Goal: Task Accomplishment & Management: Manage account settings

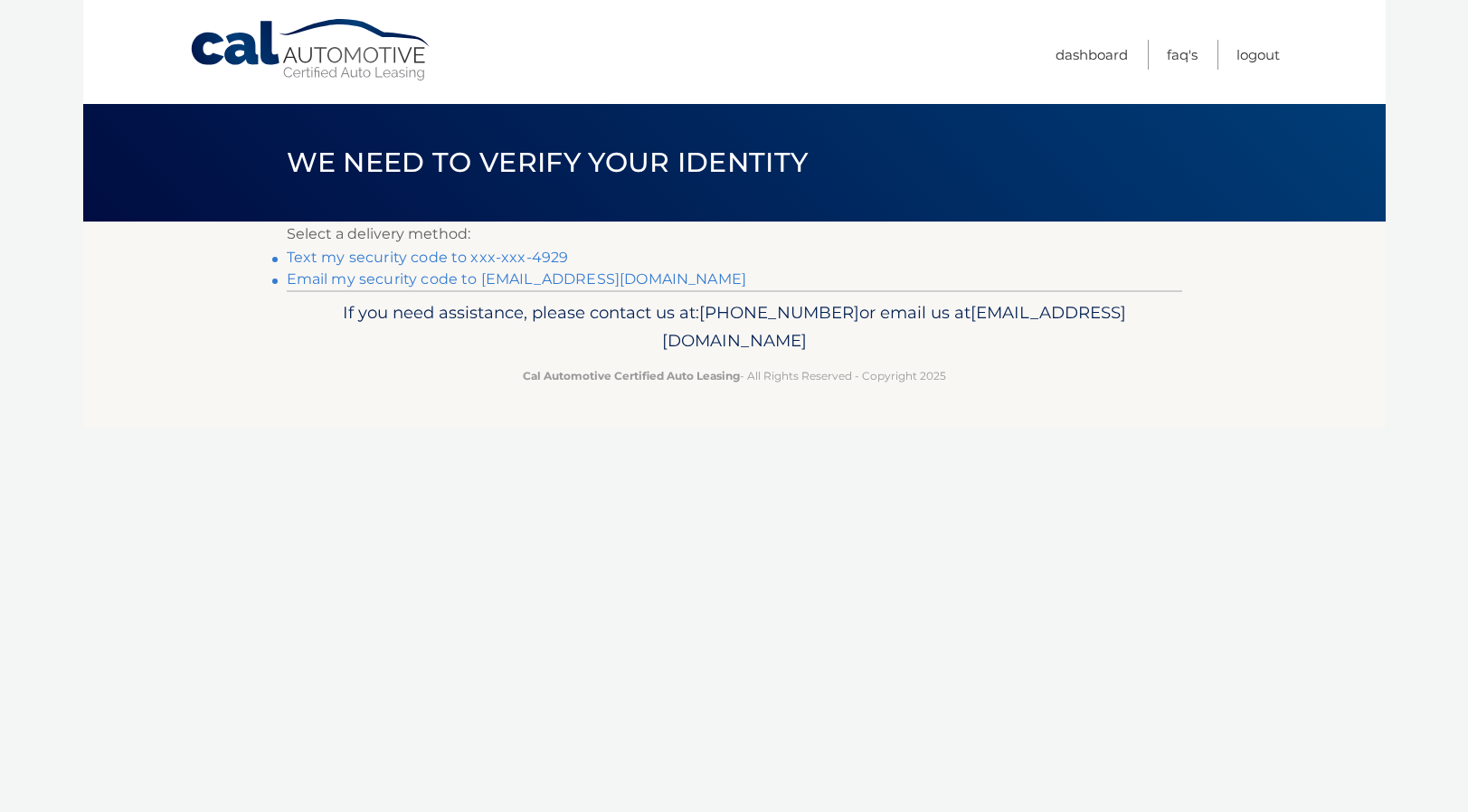
click at [432, 262] on link "Text my security code to xxx-xxx-4929" at bounding box center [427, 257] width 282 height 17
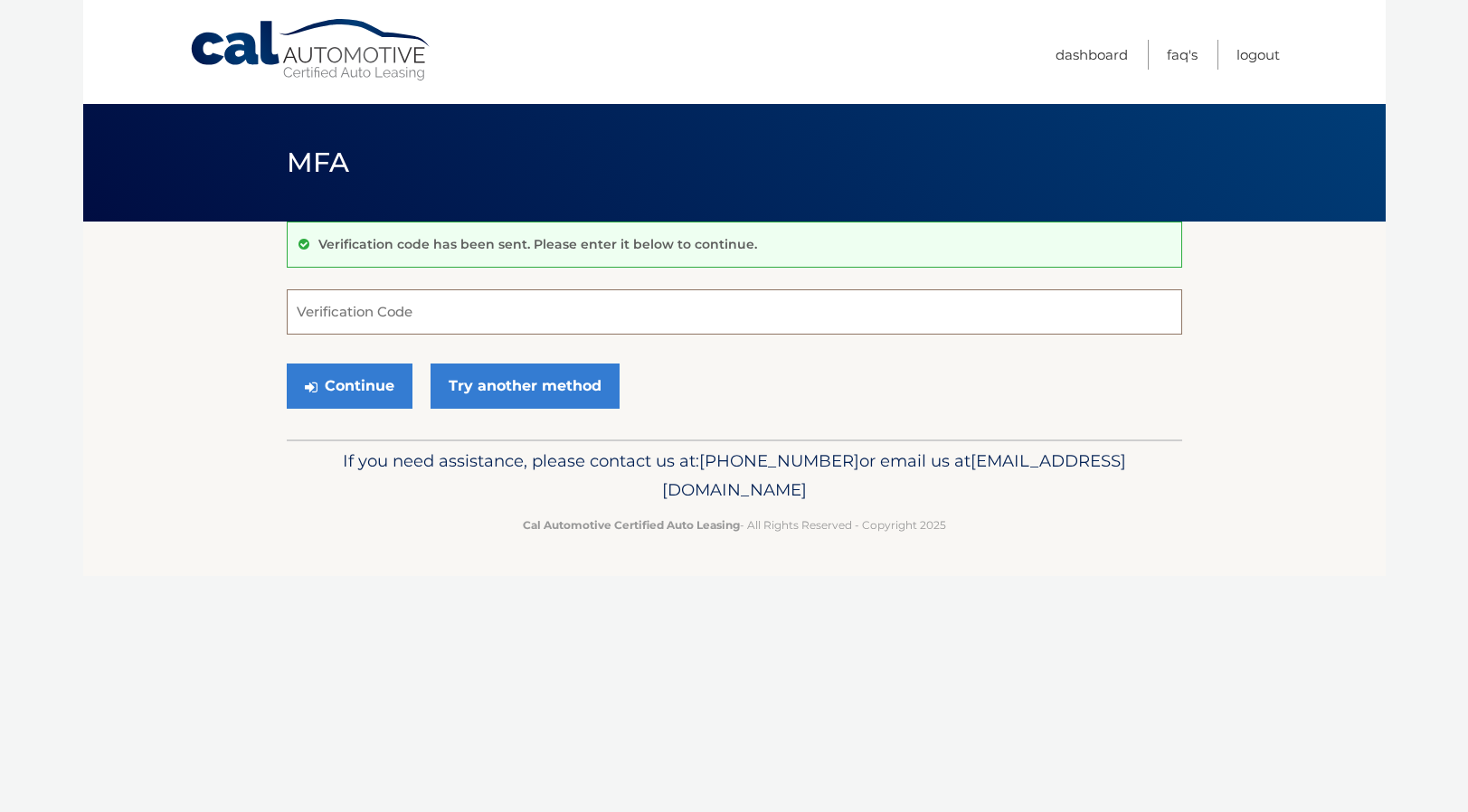
click at [378, 318] on input "Verification Code" at bounding box center [734, 312] width 896 height 46
type input "022790"
click at [332, 387] on button "Continue" at bounding box center [349, 387] width 126 height 46
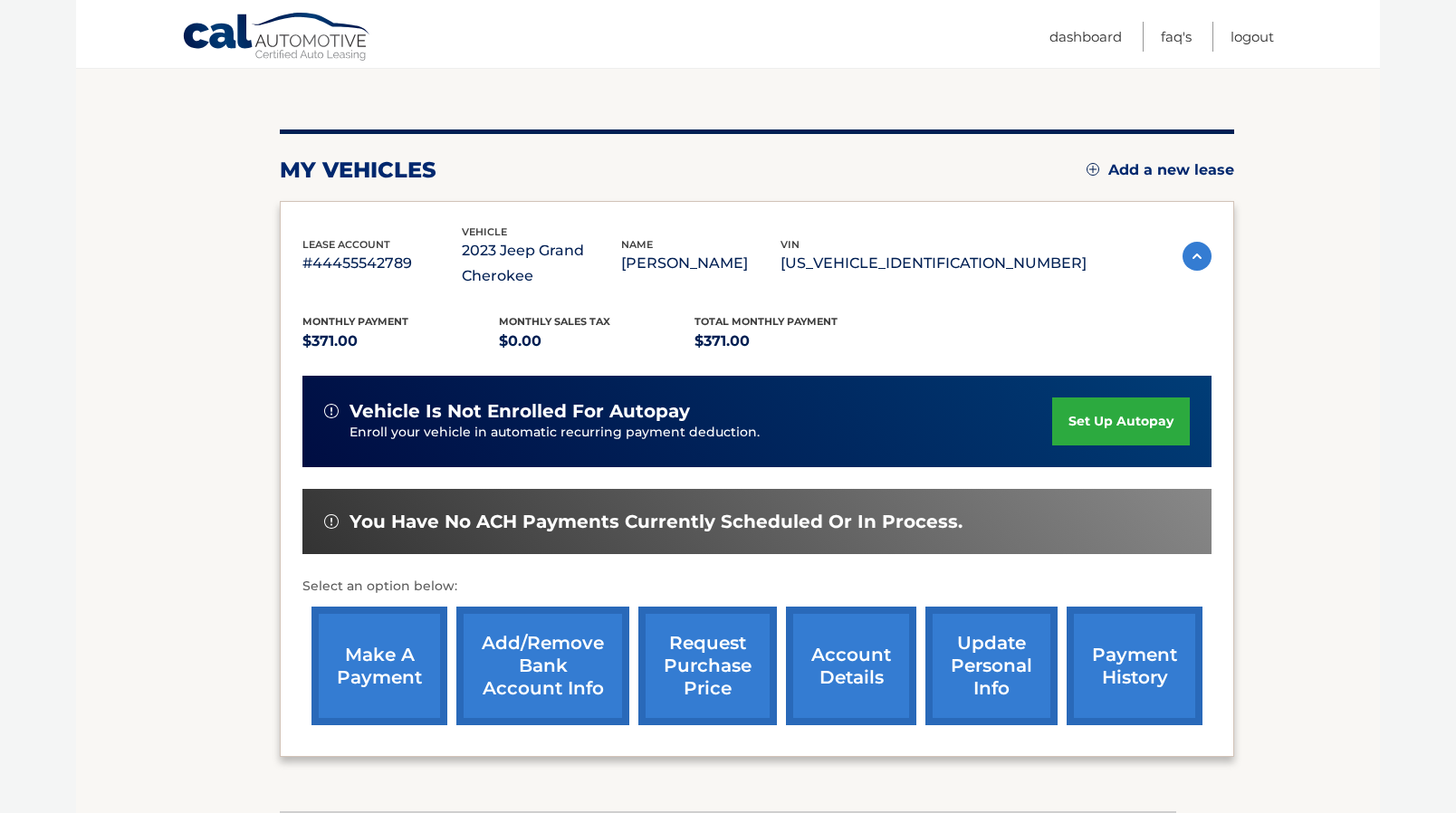
scroll to position [181, 0]
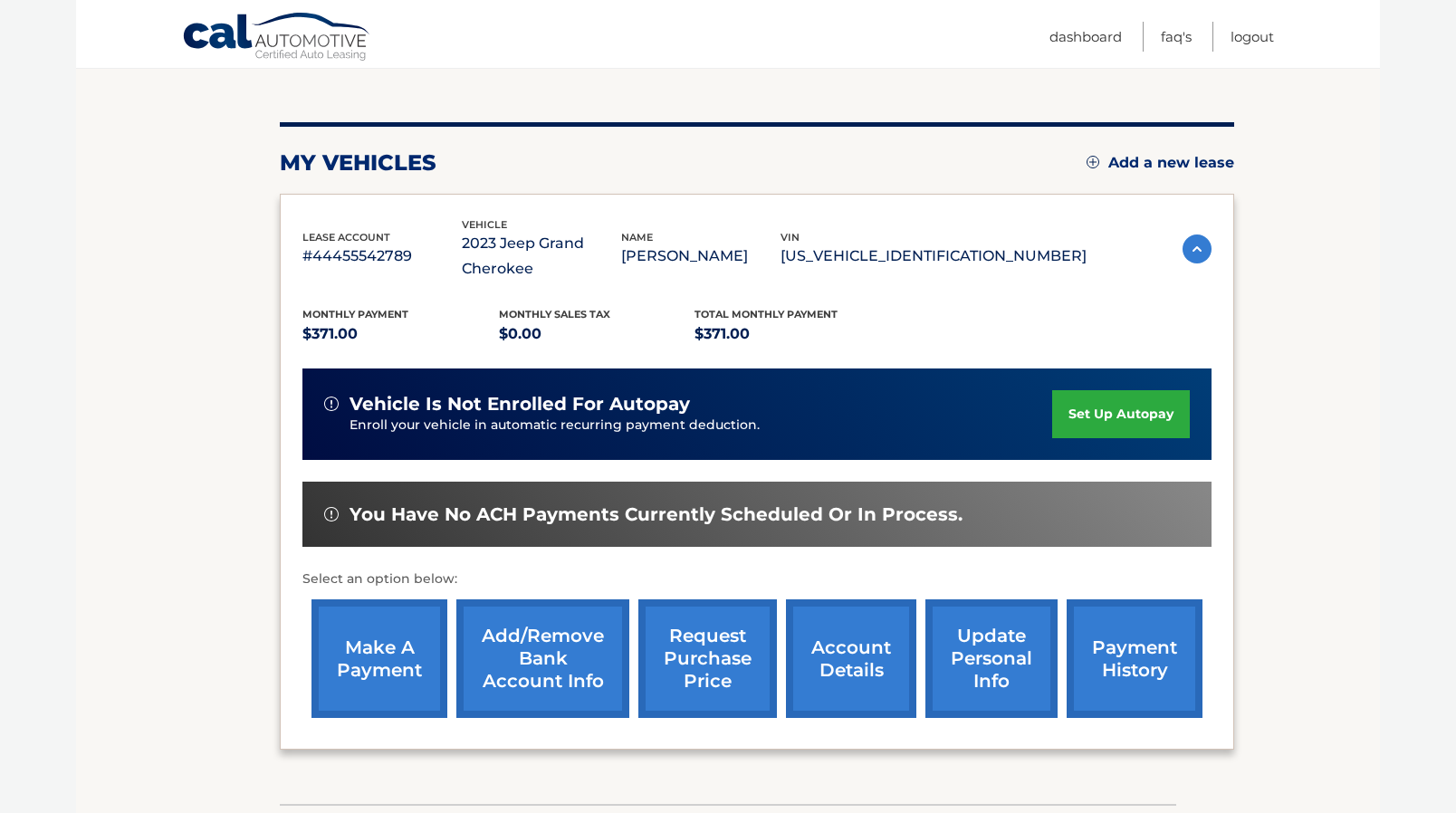
click at [393, 642] on link "make a payment" at bounding box center [379, 659] width 136 height 119
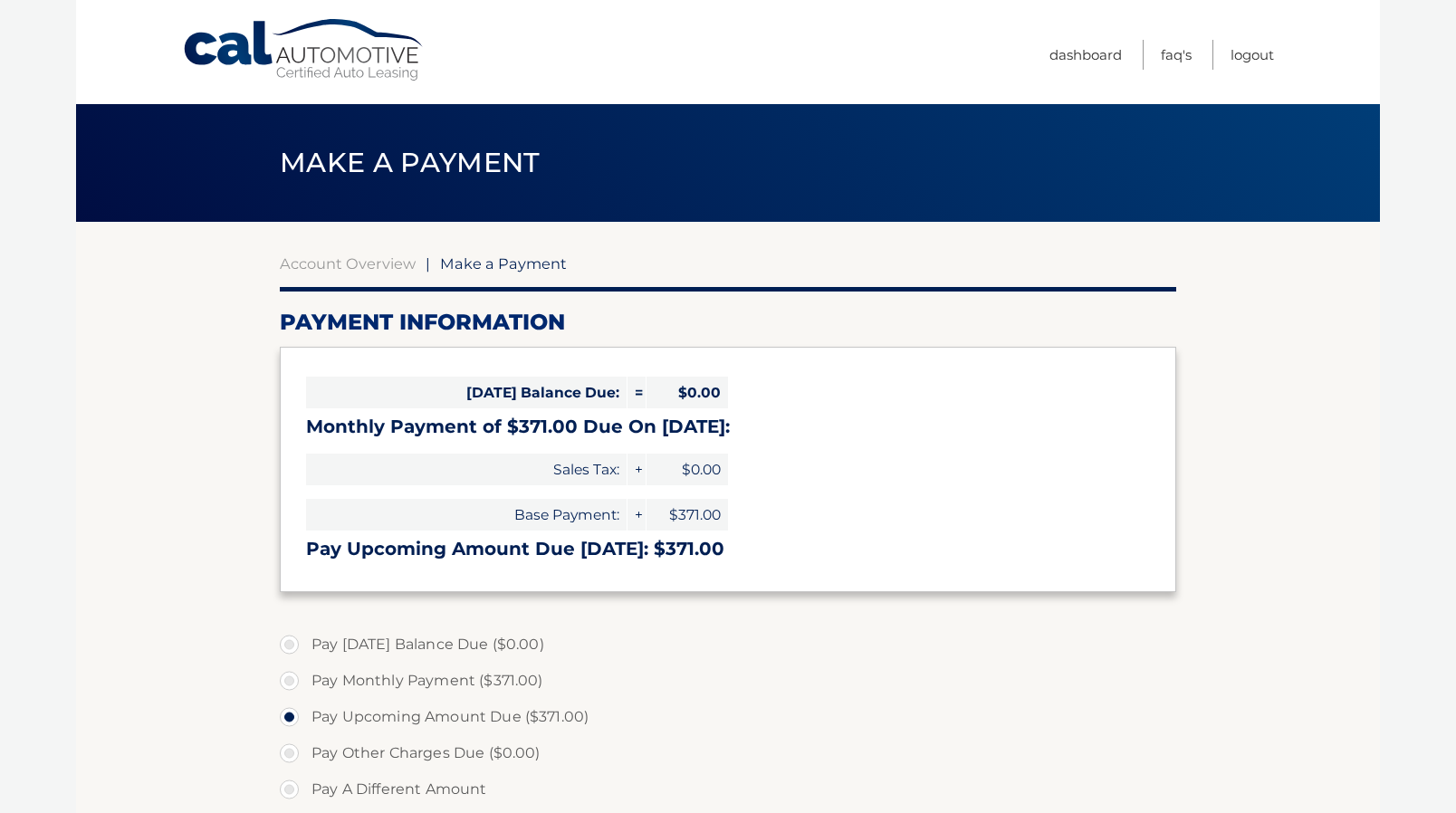
select select "YWQ1MWQ2YjMtZGM2OC00OWRjLTkyYzgtNTg4MTliMDI2NDJi"
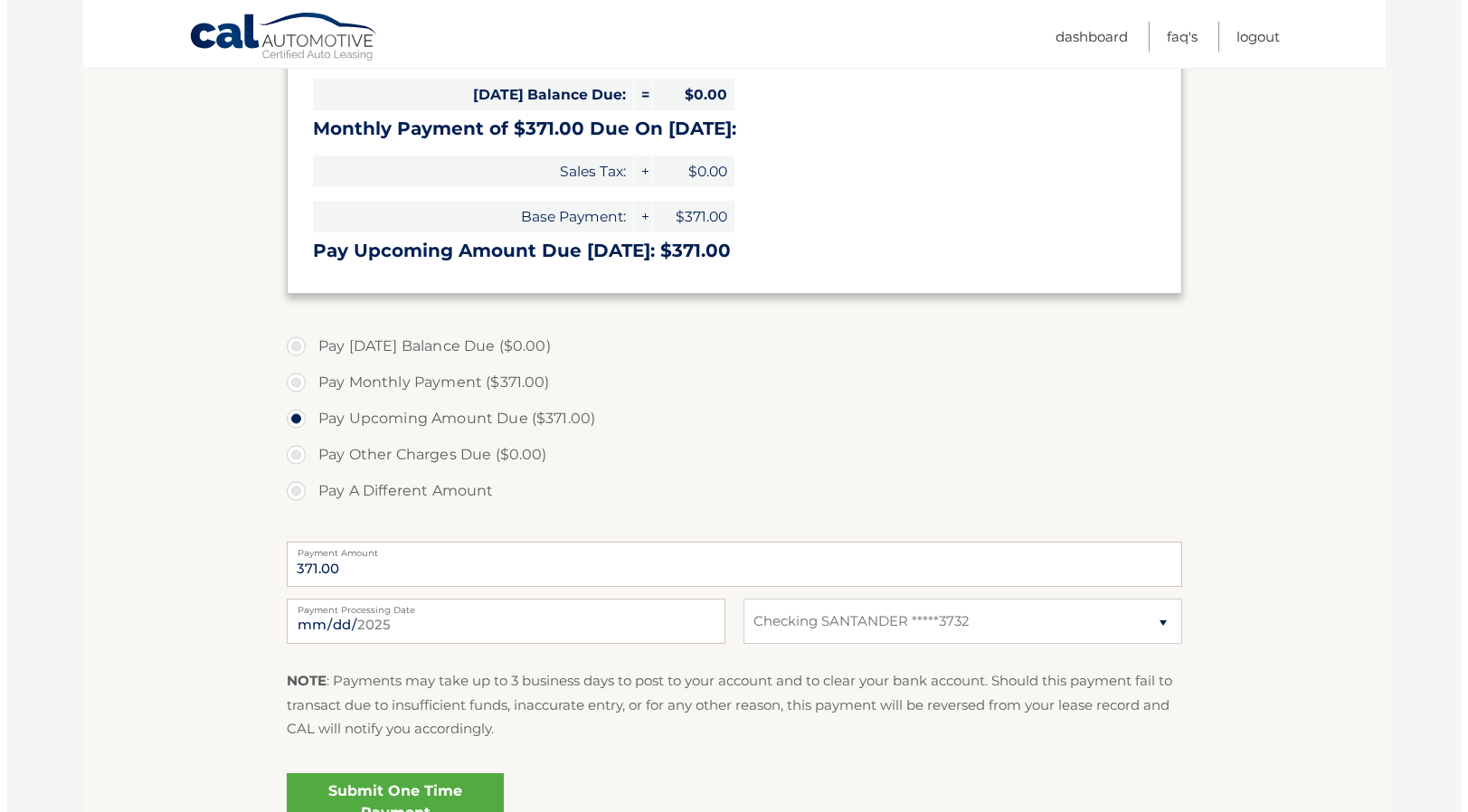
scroll to position [362, 0]
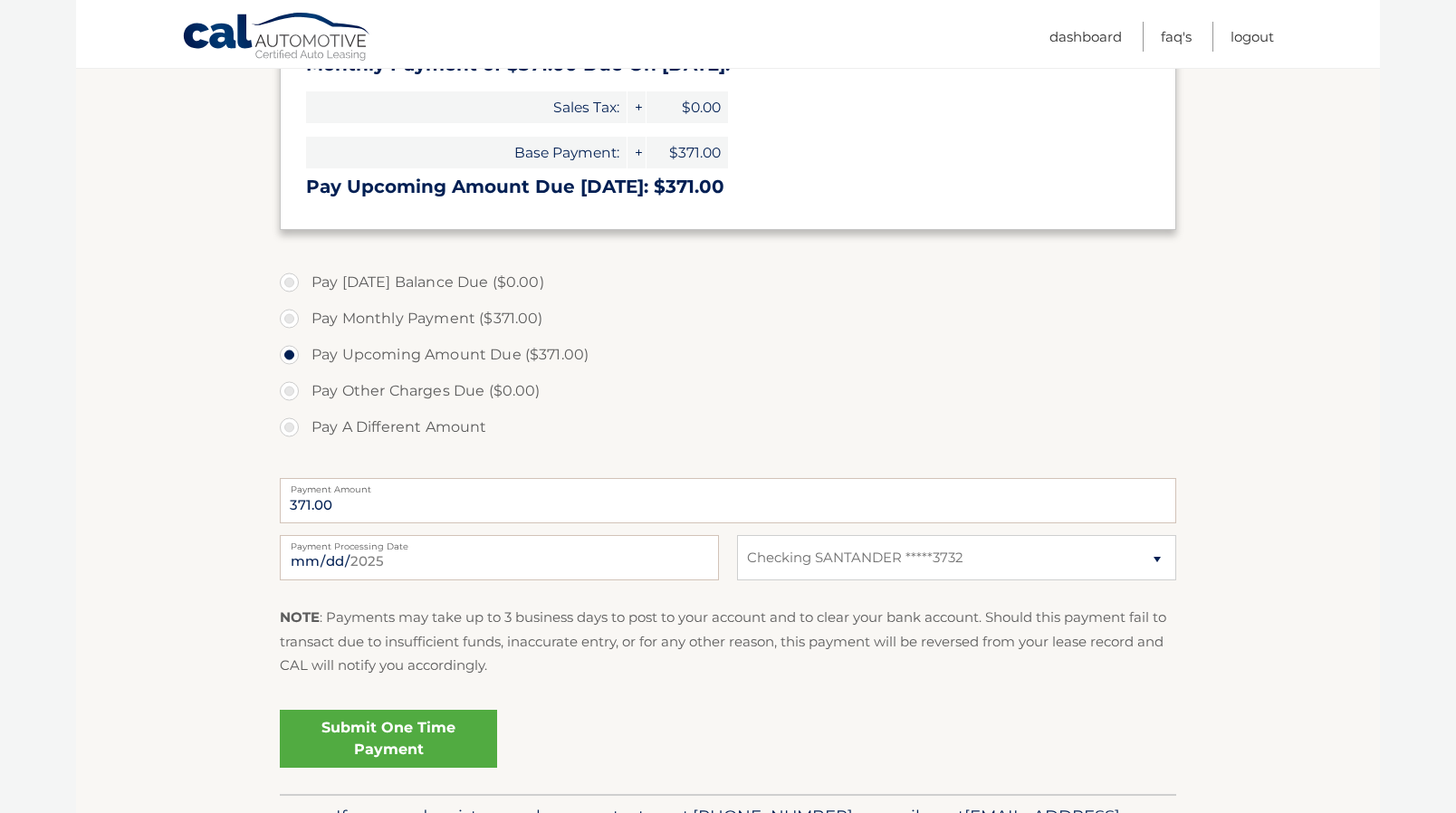
click at [346, 728] on link "Submit One Time Payment" at bounding box center [388, 738] width 217 height 58
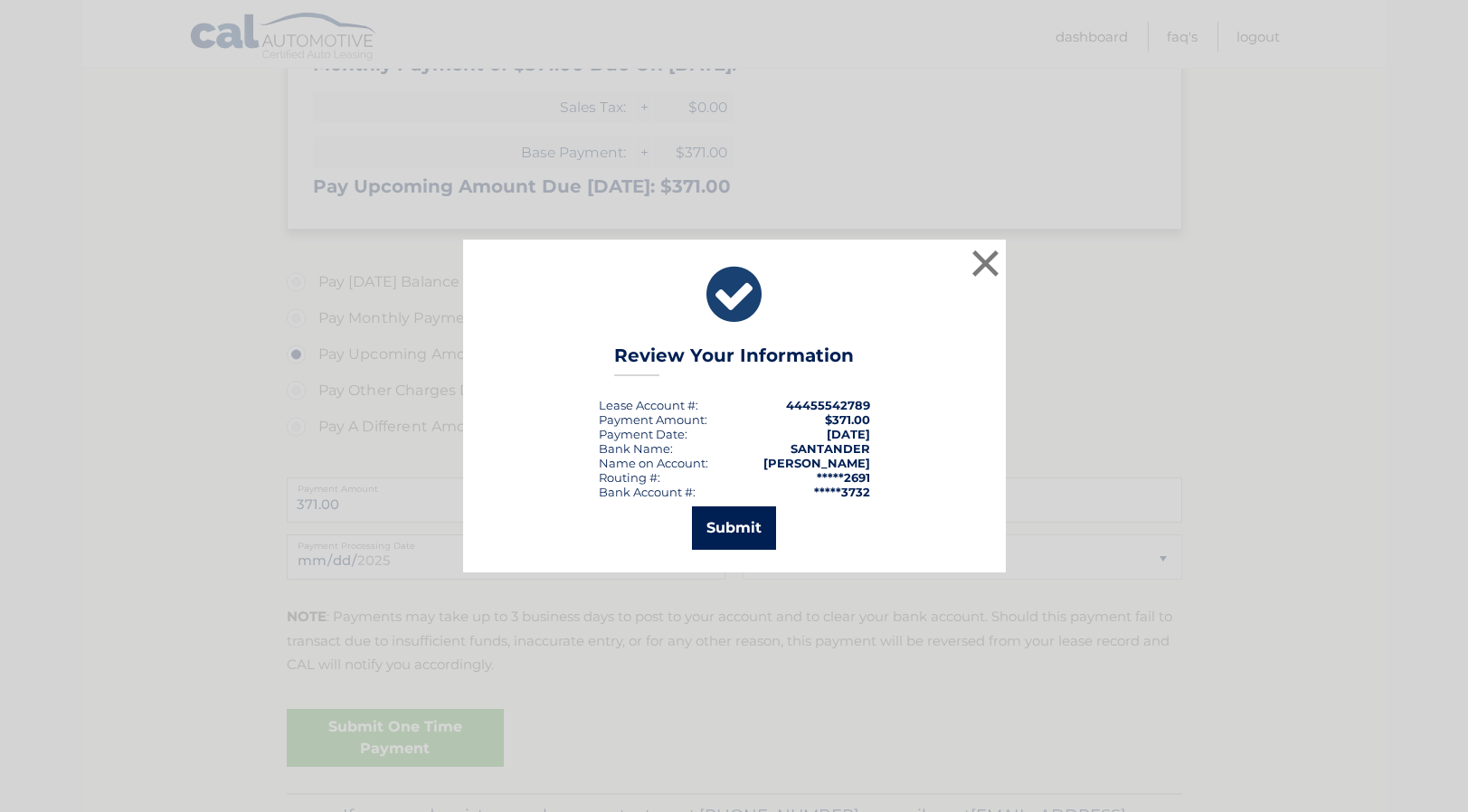
click at [714, 524] on button "Submit" at bounding box center [734, 528] width 84 height 44
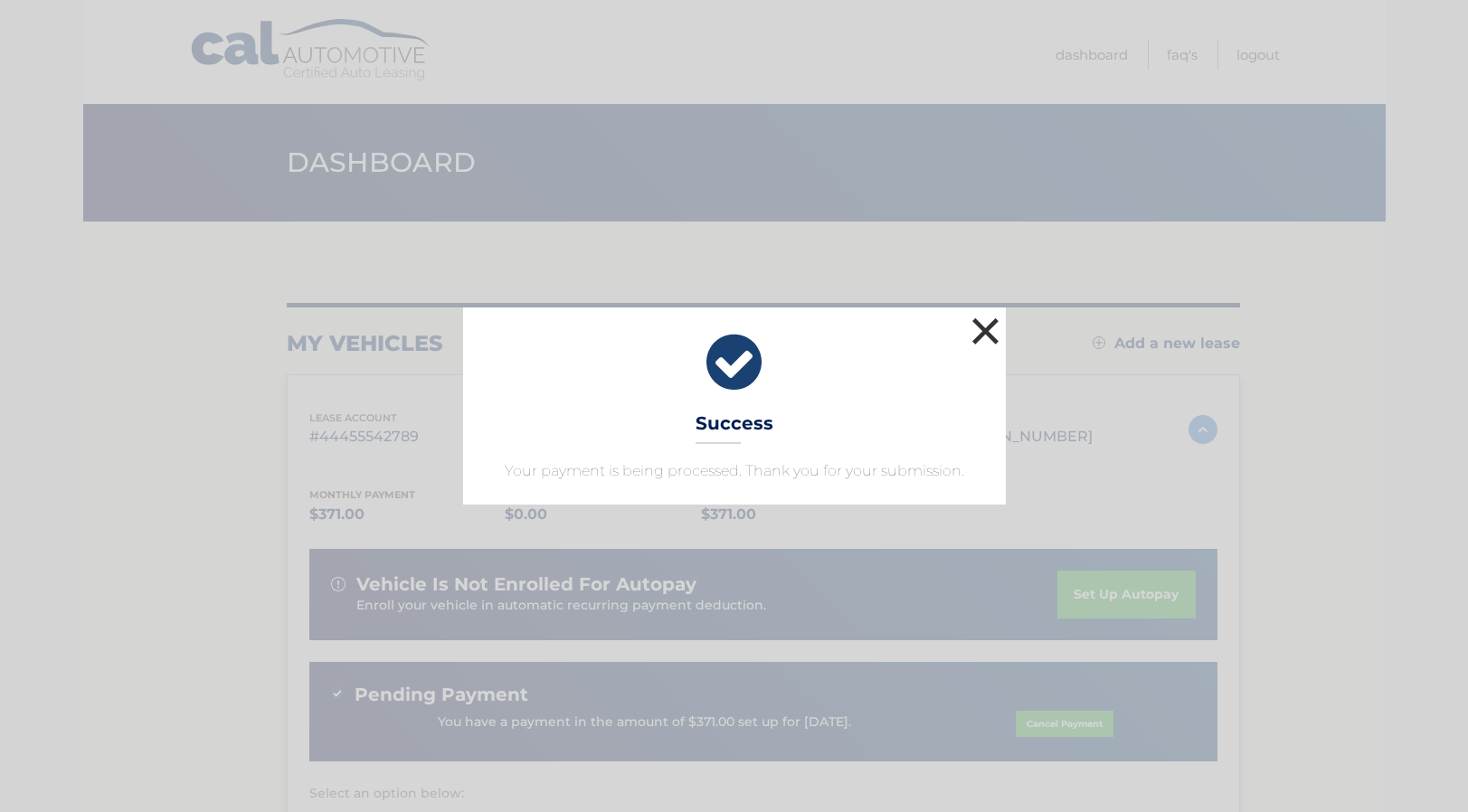
click at [979, 330] on button "×" at bounding box center [986, 331] width 36 height 36
